Goal: Transaction & Acquisition: Purchase product/service

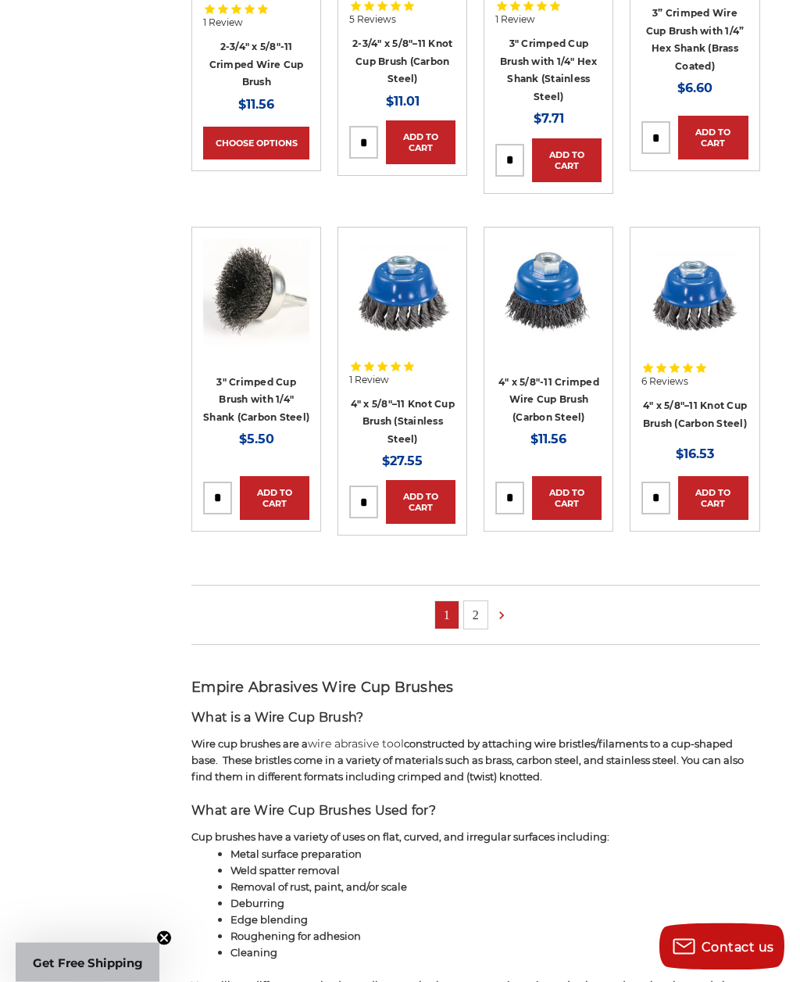
scroll to position [841, 0]
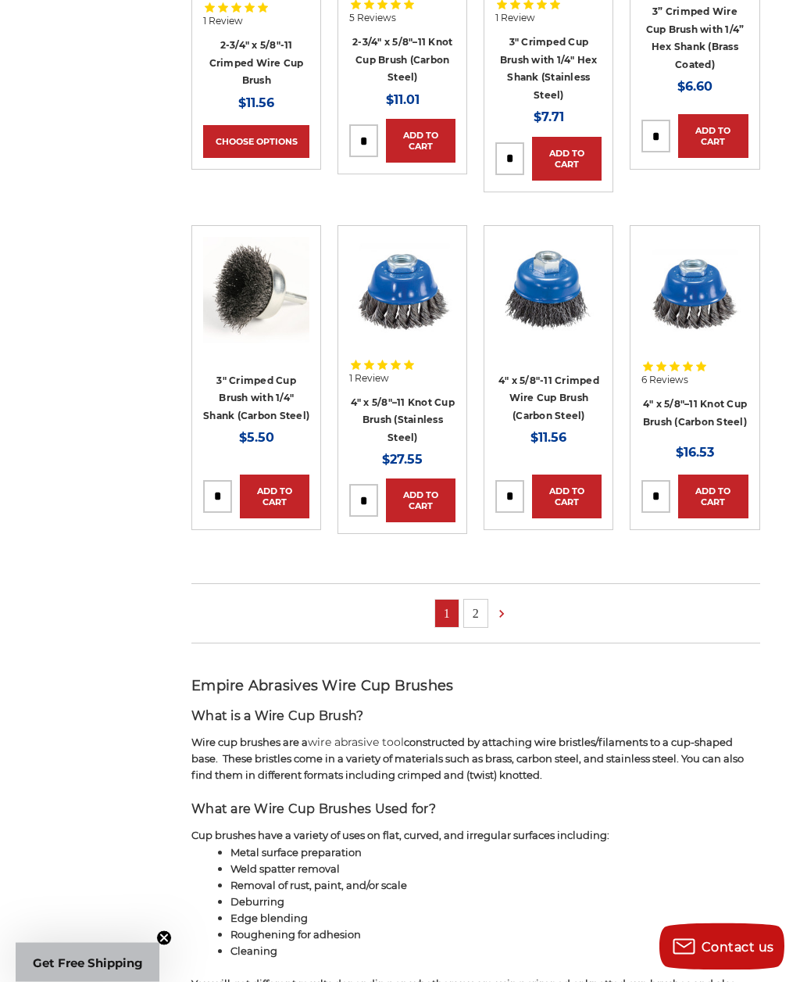
click at [479, 605] on link "2" at bounding box center [475, 613] width 23 height 27
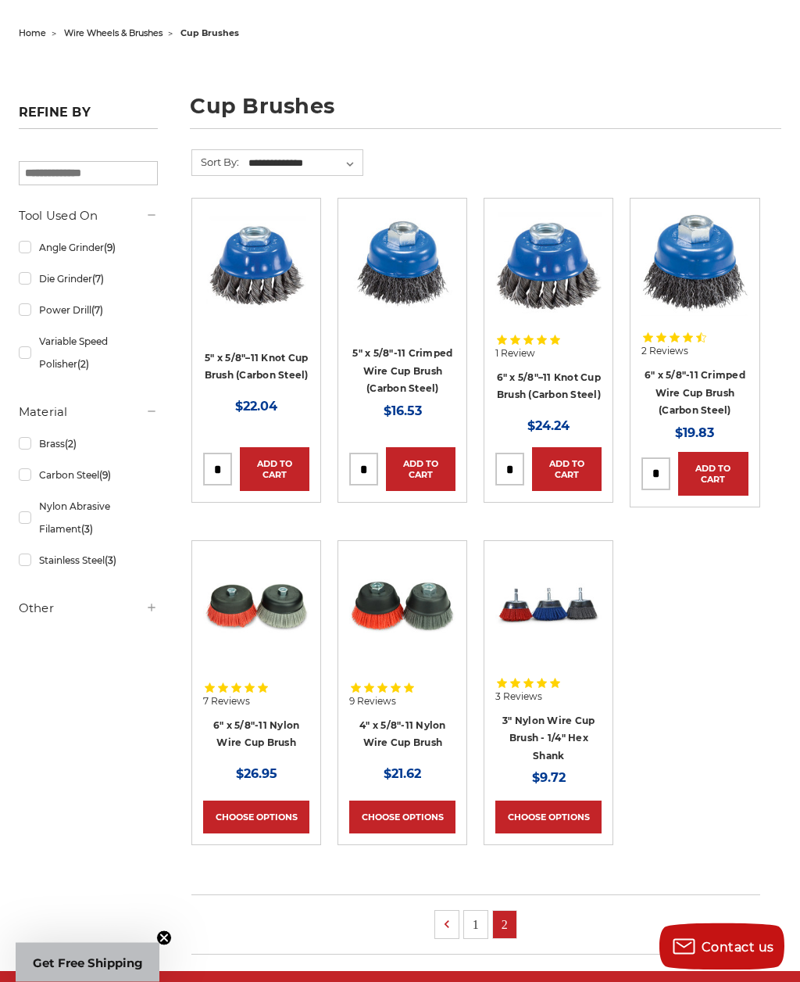
scroll to position [149, 0]
click at [699, 286] on img at bounding box center [695, 262] width 106 height 106
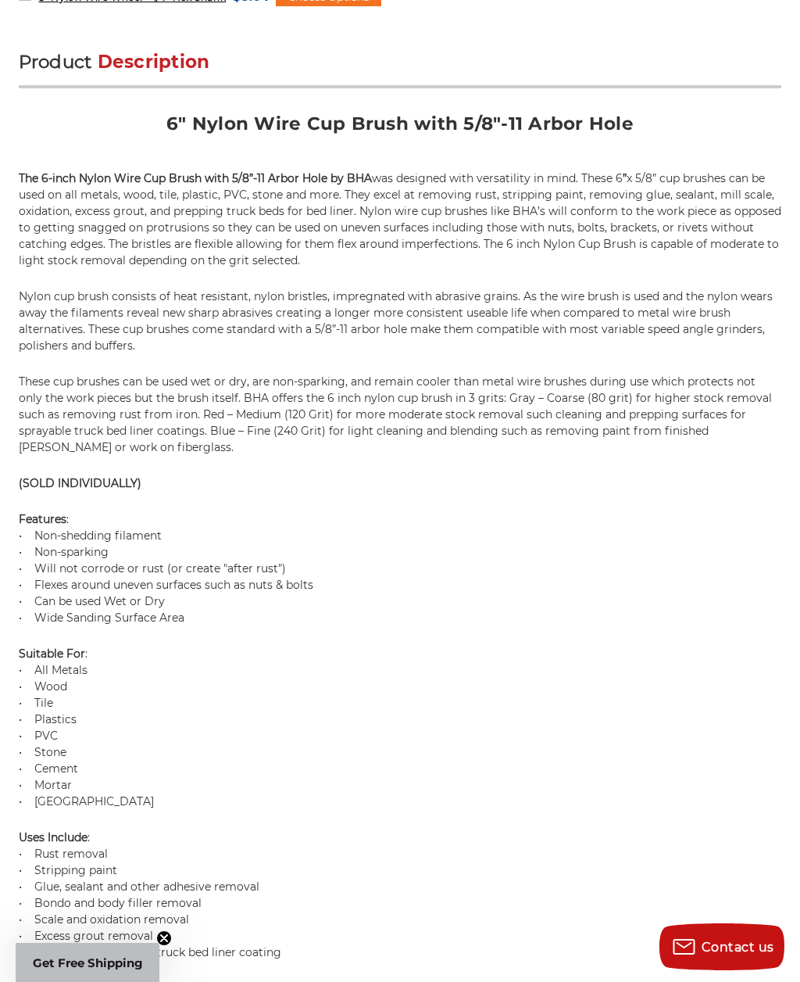
scroll to position [962, 0]
